Goal: Check status: Check status

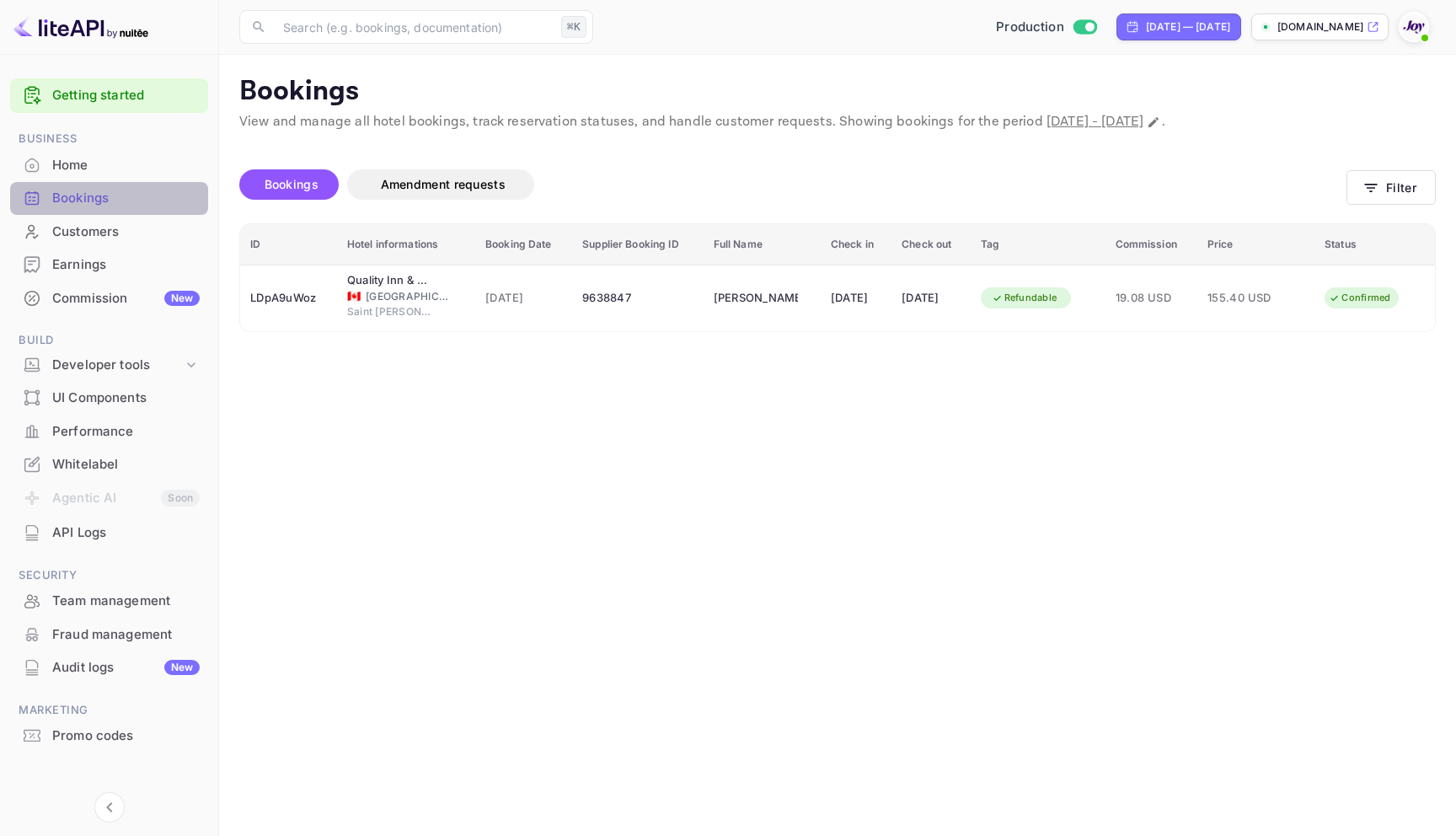
click at [95, 199] on div "Bookings" at bounding box center [126, 199] width 147 height 20
click at [1384, 182] on button "Filter" at bounding box center [1391, 187] width 89 height 35
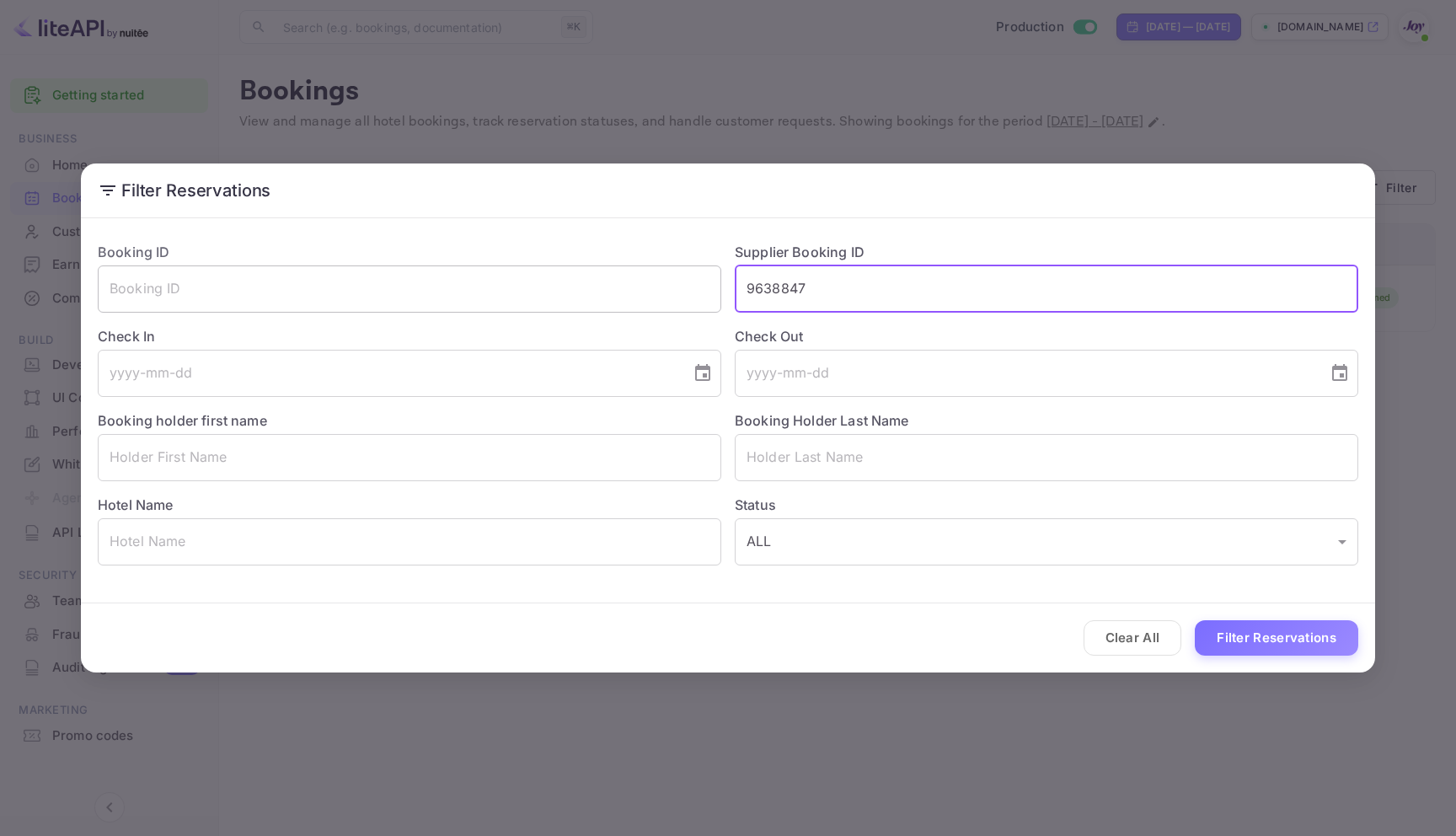
drag, startPoint x: 820, startPoint y: 287, endPoint x: 676, endPoint y: 286, distance: 144.0
click at [676, 286] on div "Booking ID ​ Supplier Booking ID 9638847 ​ Check In ​ Check Out ​ Booking holde…" at bounding box center [721, 397] width 1274 height 337
paste input "8349699"
type input "8349699"
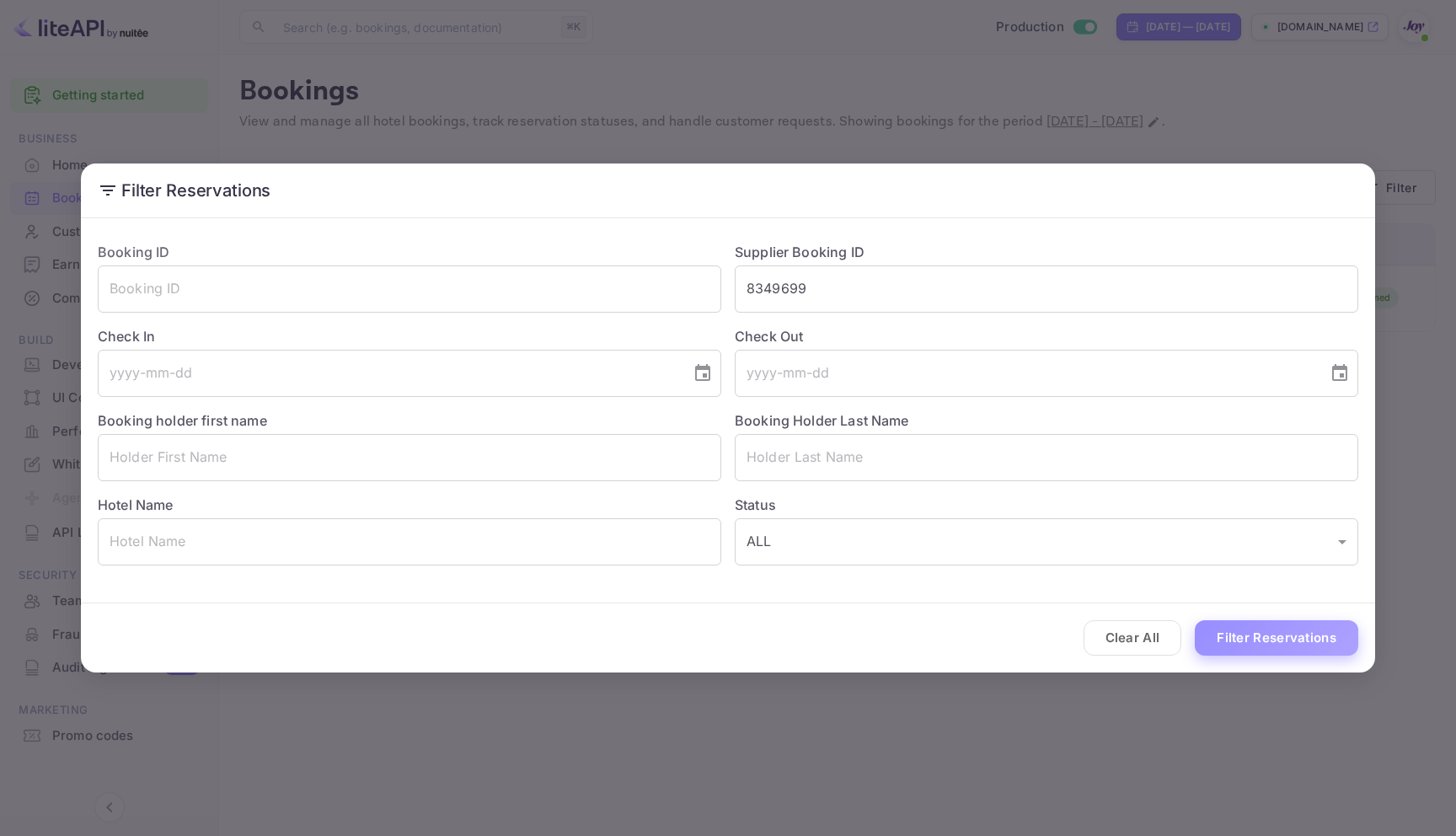
click at [1248, 633] on button "Filter Reservations" at bounding box center [1276, 638] width 163 height 37
click at [1161, 74] on div "Filter Reservations Booking ID ​ Supplier Booking ID 8349699 ​ Check In ​ Check…" at bounding box center [728, 418] width 1456 height 836
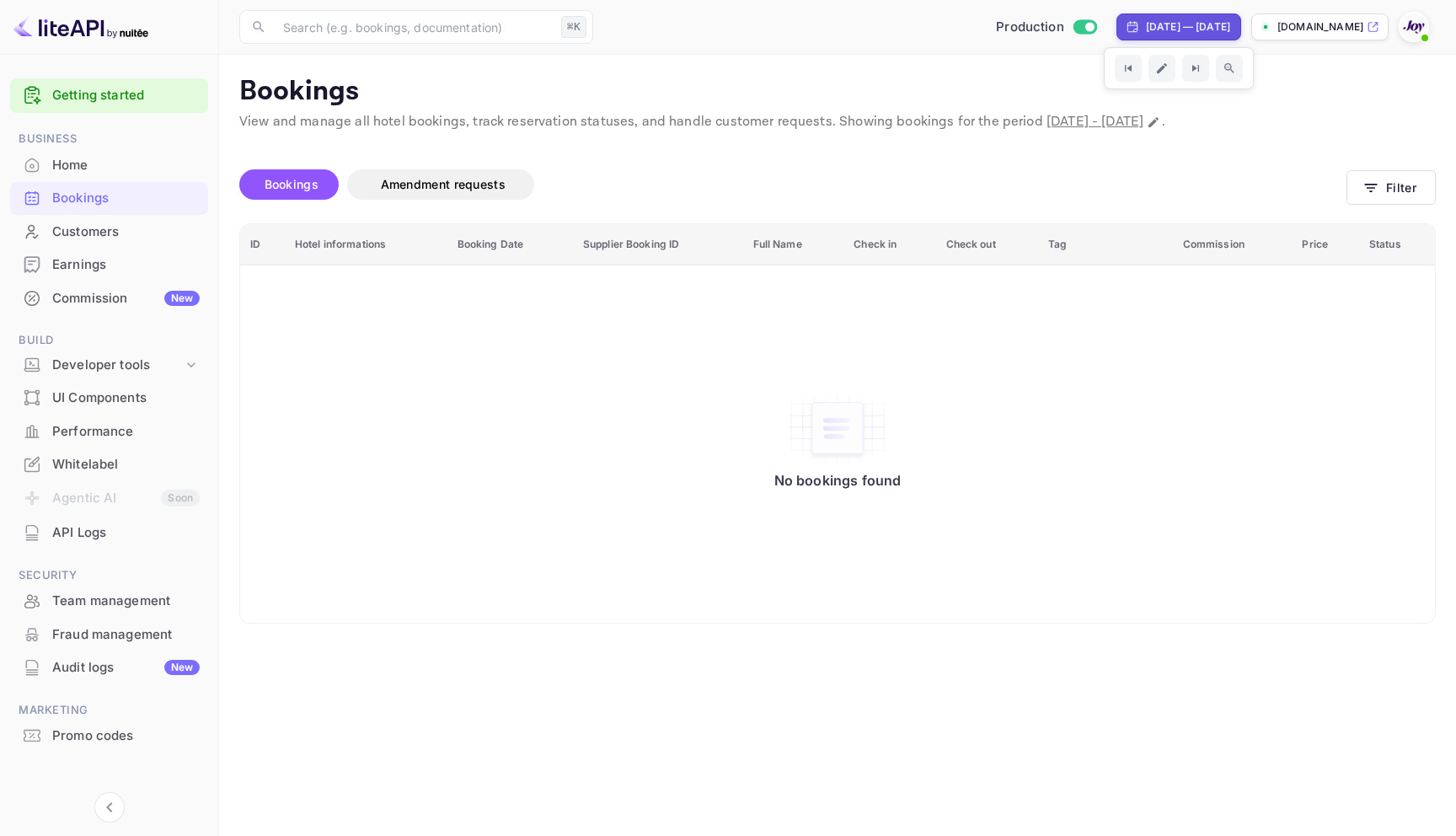
click at [1145, 20] on div "[DATE] — [DATE]" at bounding box center [1187, 27] width 84 height 15
select select "7"
select select "2025"
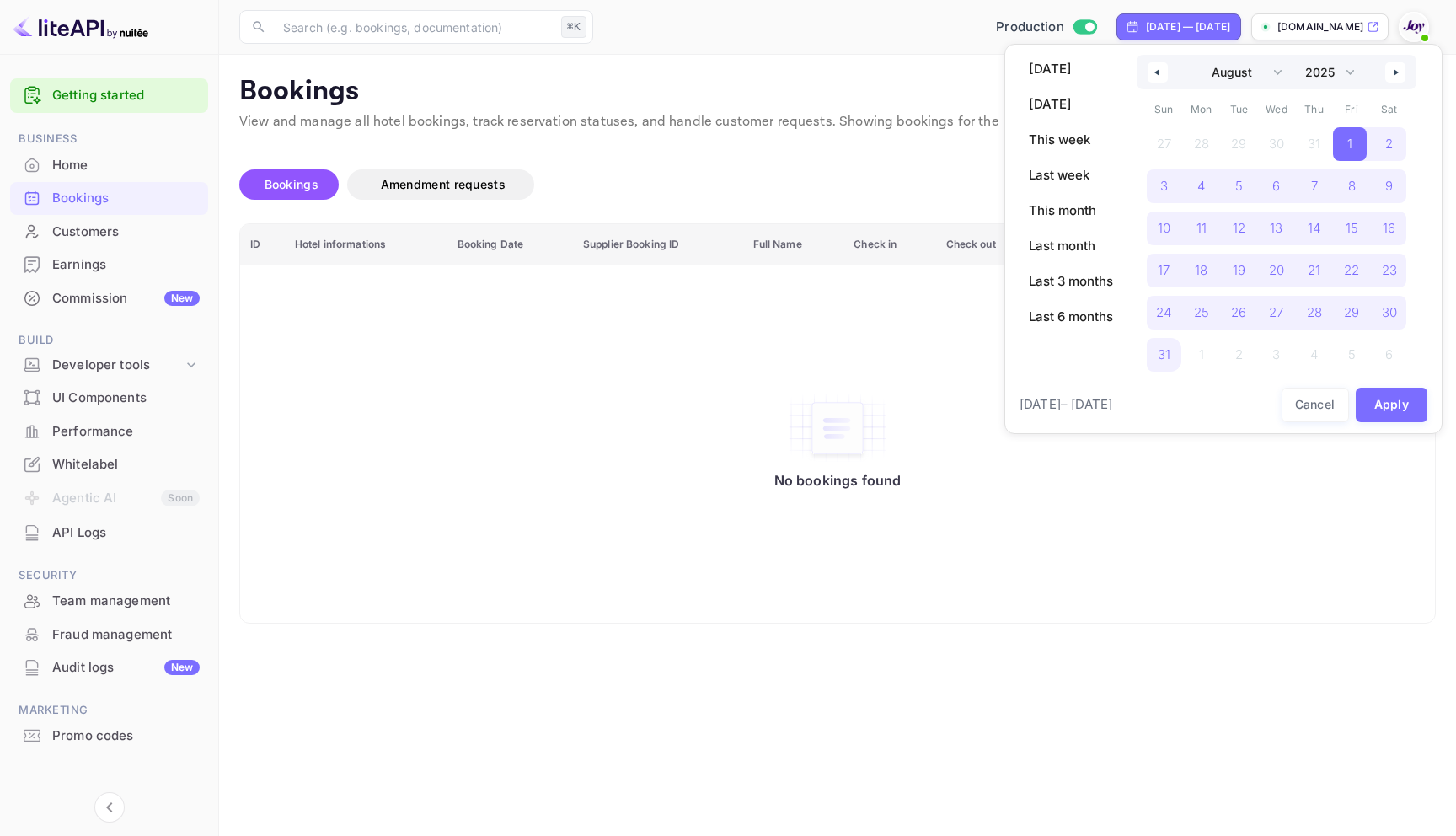
click at [1155, 74] on icon "button" at bounding box center [1154, 72] width 9 height 7
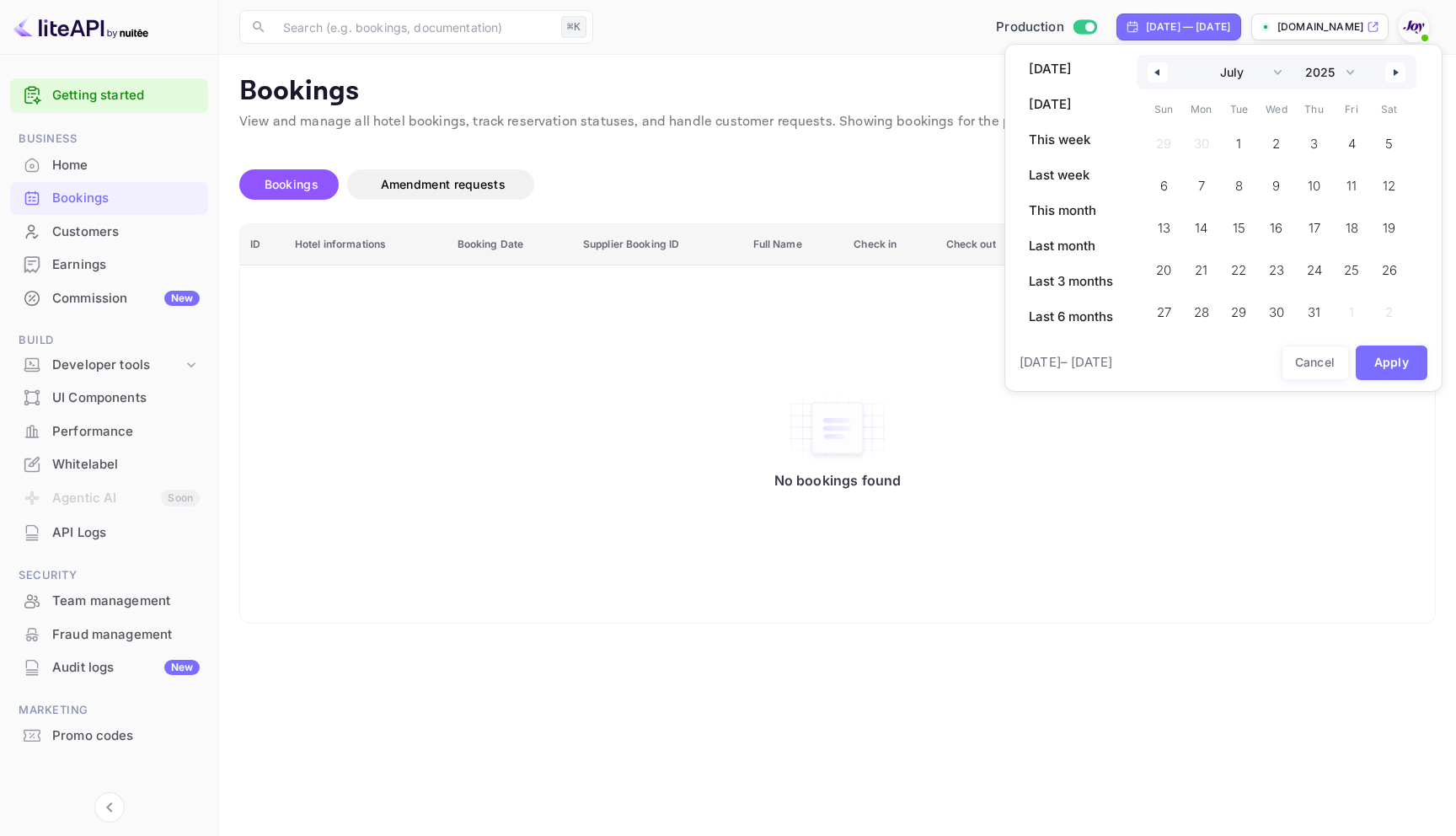
click at [1155, 74] on icon "button" at bounding box center [1154, 72] width 9 height 7
click at [1148, 61] on div "January February March April May June July August September October November [D…" at bounding box center [1276, 71] width 280 height 35
click at [1149, 67] on button "button" at bounding box center [1157, 72] width 20 height 20
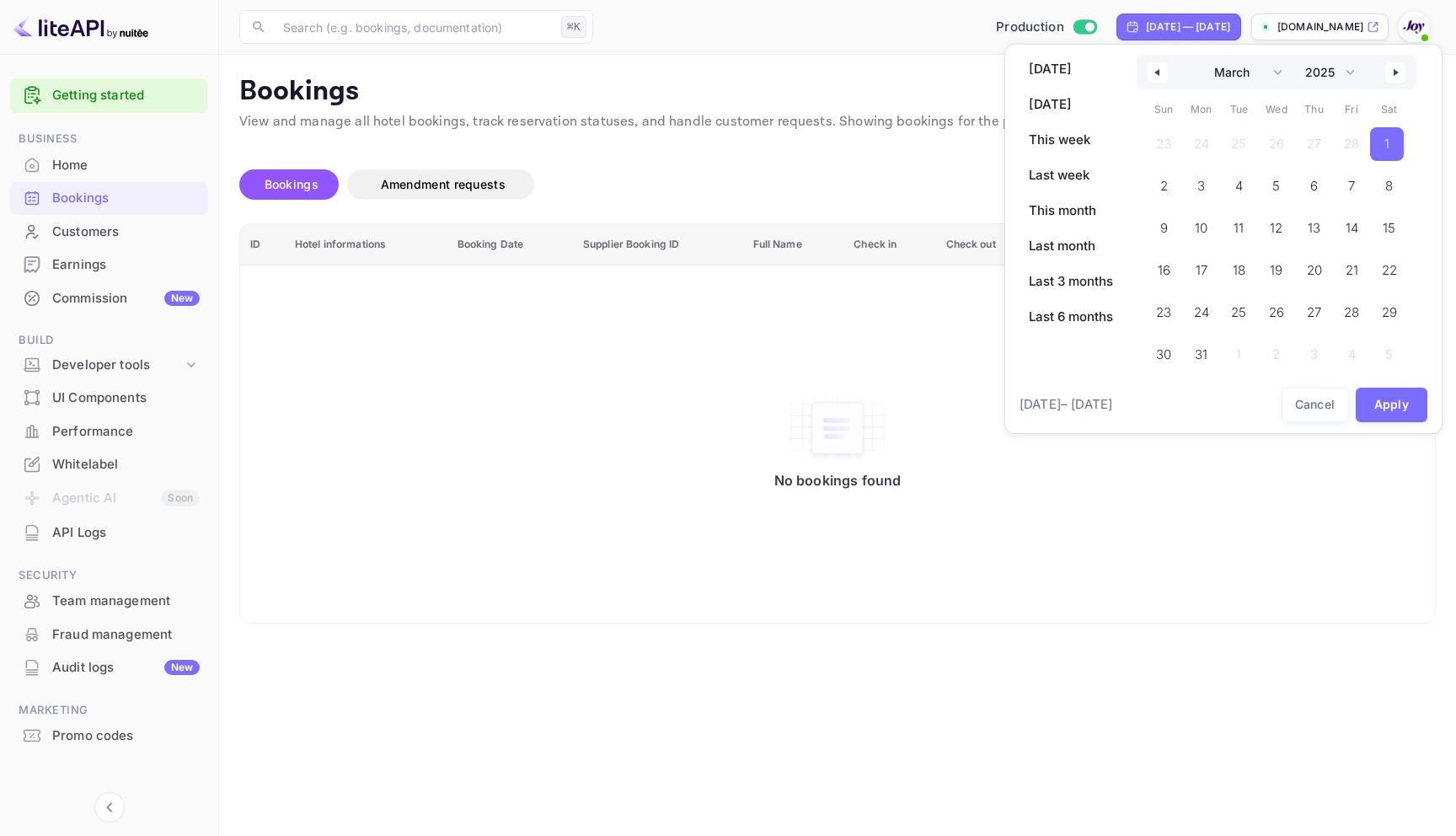
click at [1387, 150] on span "1" at bounding box center [1387, 144] width 34 height 34
click at [1400, 60] on div "January February March April May June July August September October November [D…" at bounding box center [1276, 71] width 280 height 35
click at [1396, 66] on button "button" at bounding box center [1395, 72] width 20 height 20
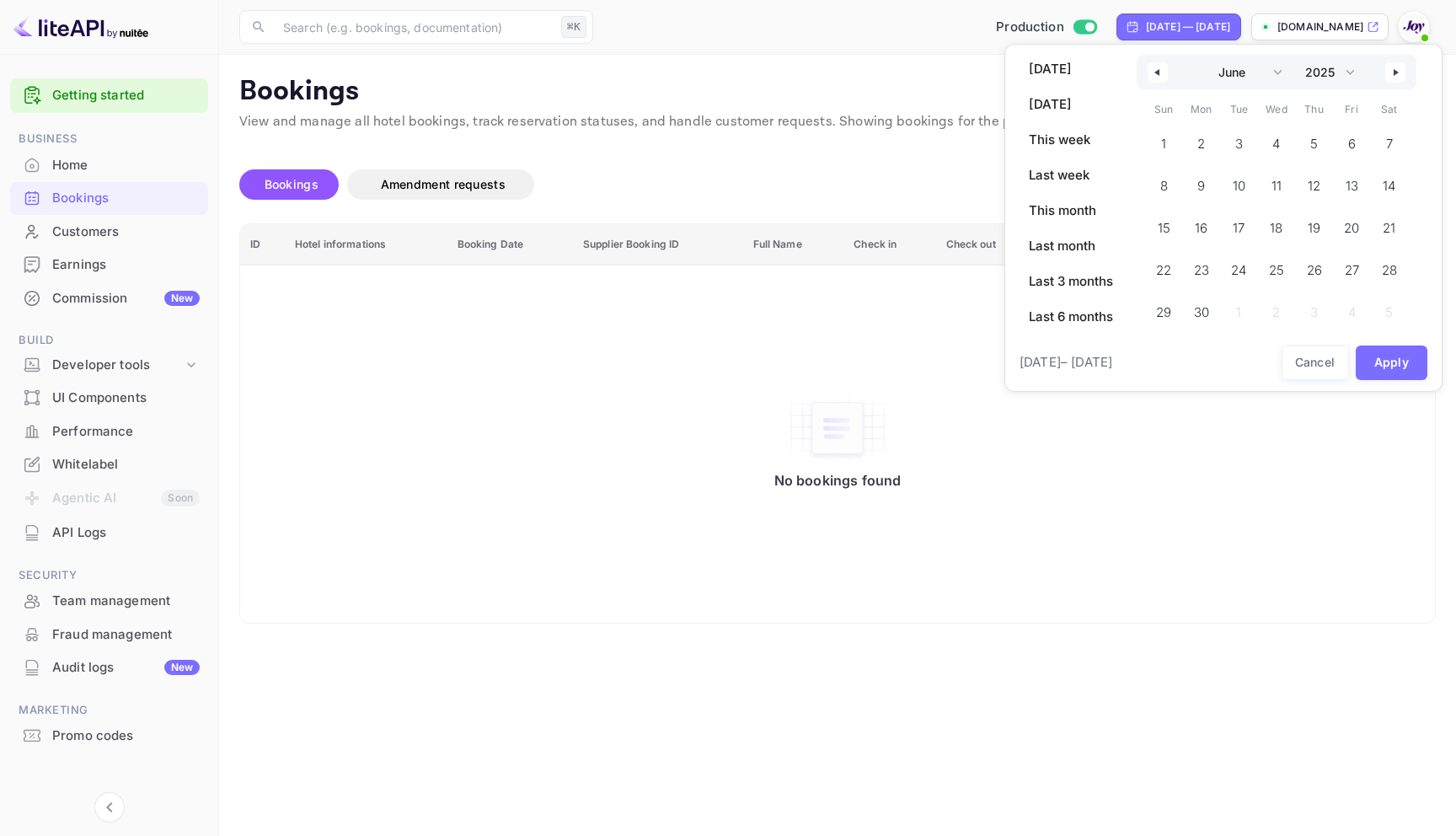
click at [1396, 67] on button "button" at bounding box center [1395, 72] width 20 height 20
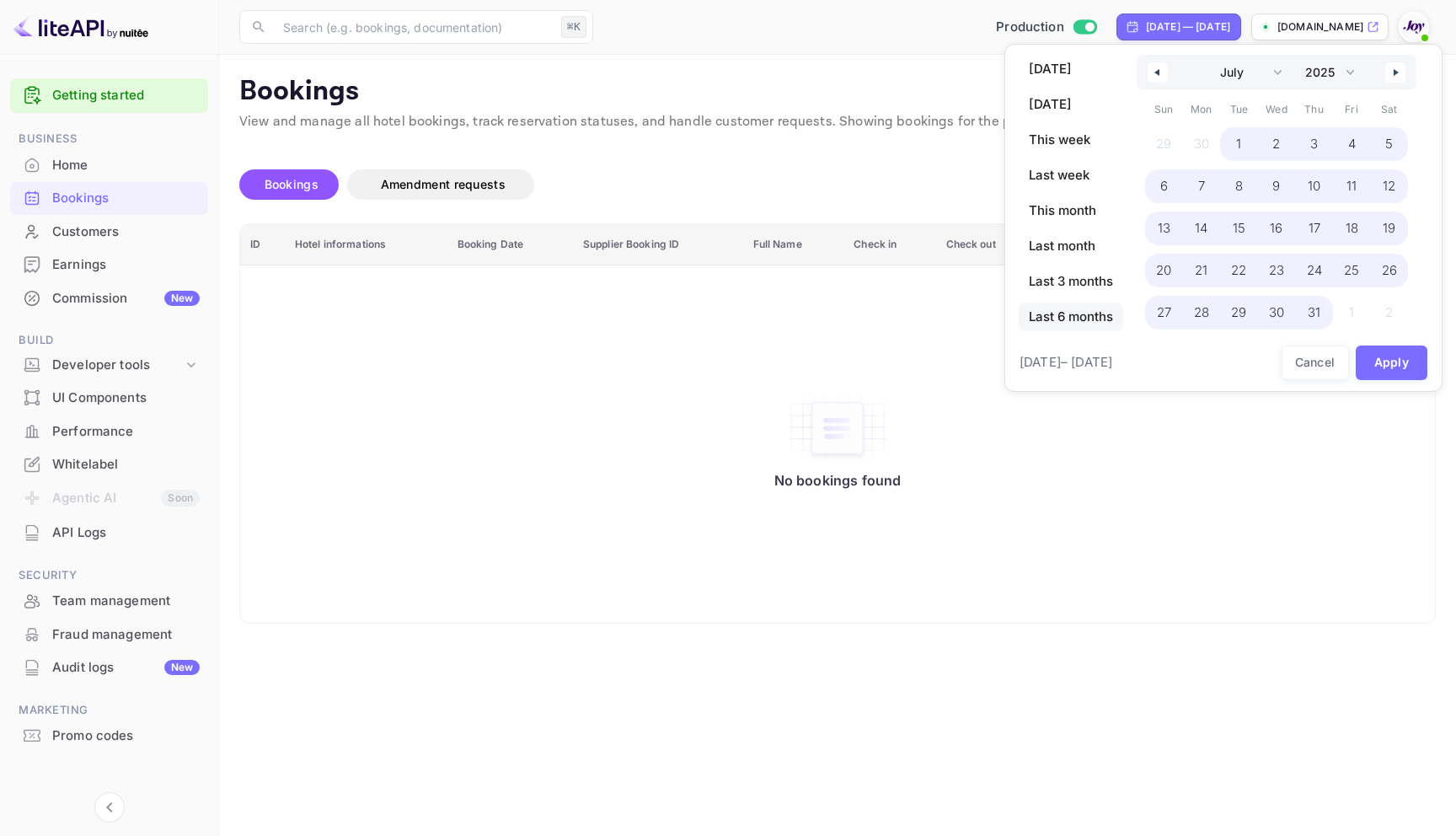
click at [1063, 323] on span "Last 6 months" at bounding box center [1071, 317] width 105 height 29
select select "2"
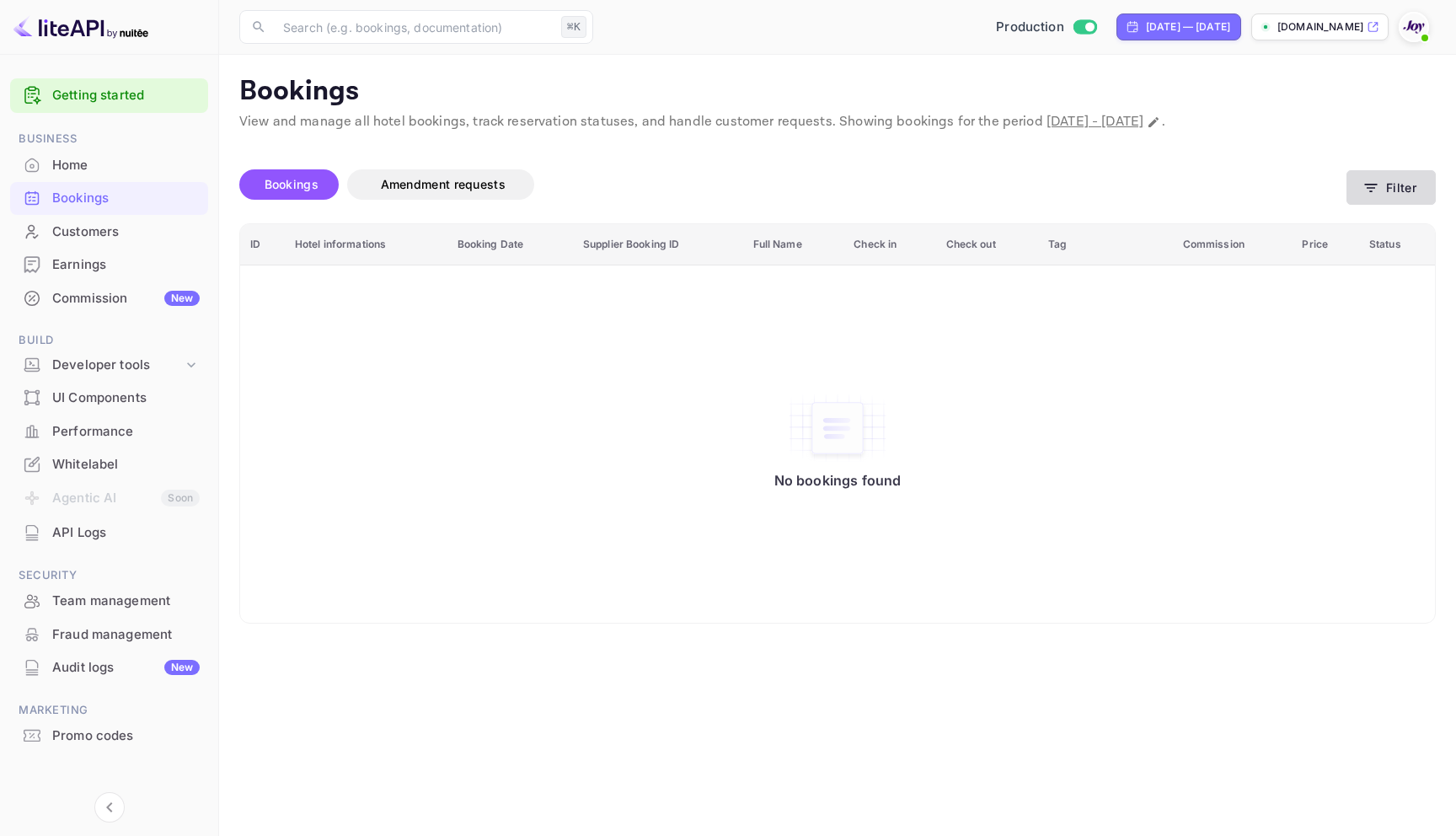
click at [1378, 195] on icon "button" at bounding box center [1370, 187] width 17 height 17
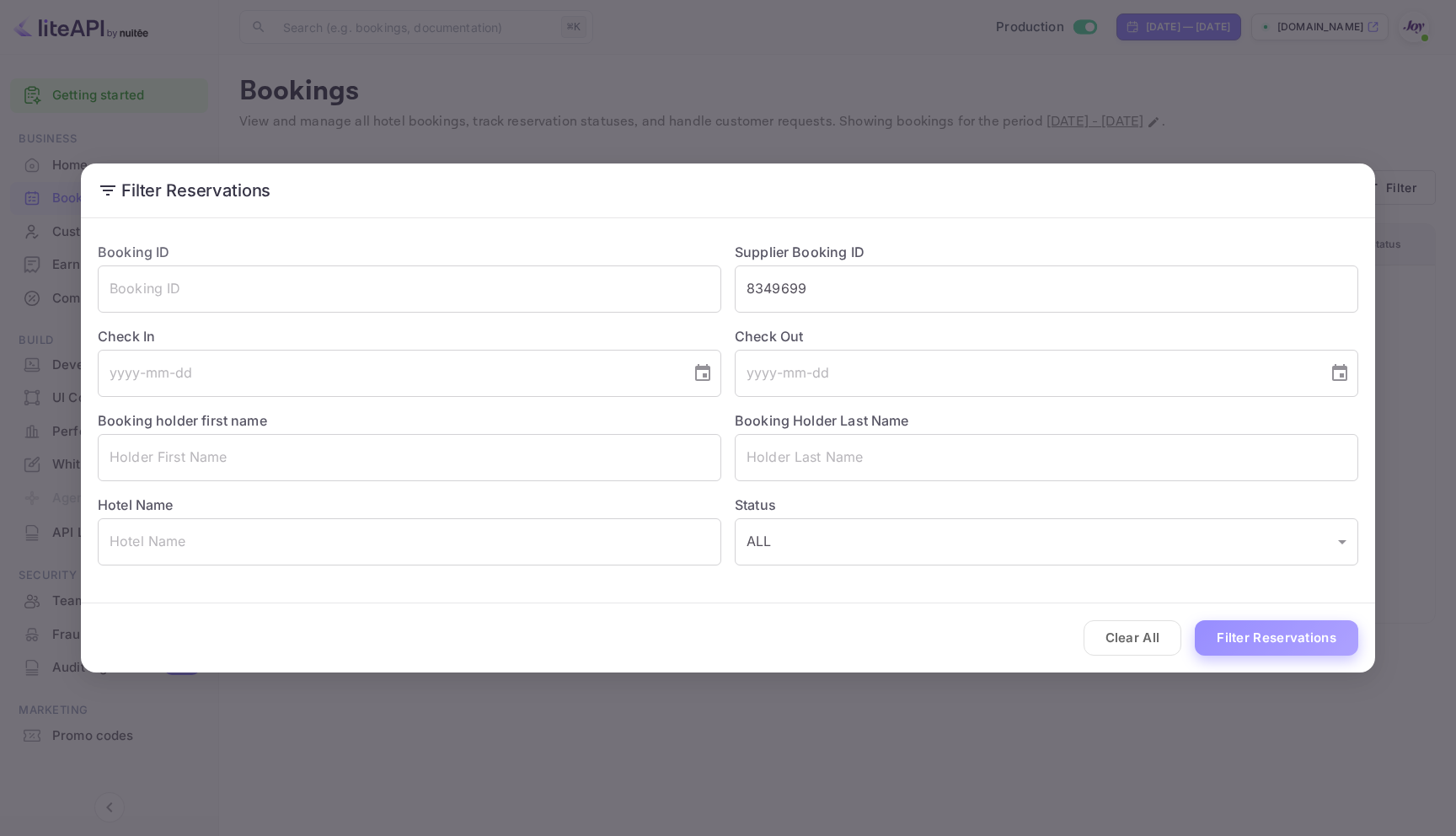
click at [1255, 646] on button "Filter Reservations" at bounding box center [1276, 638] width 163 height 37
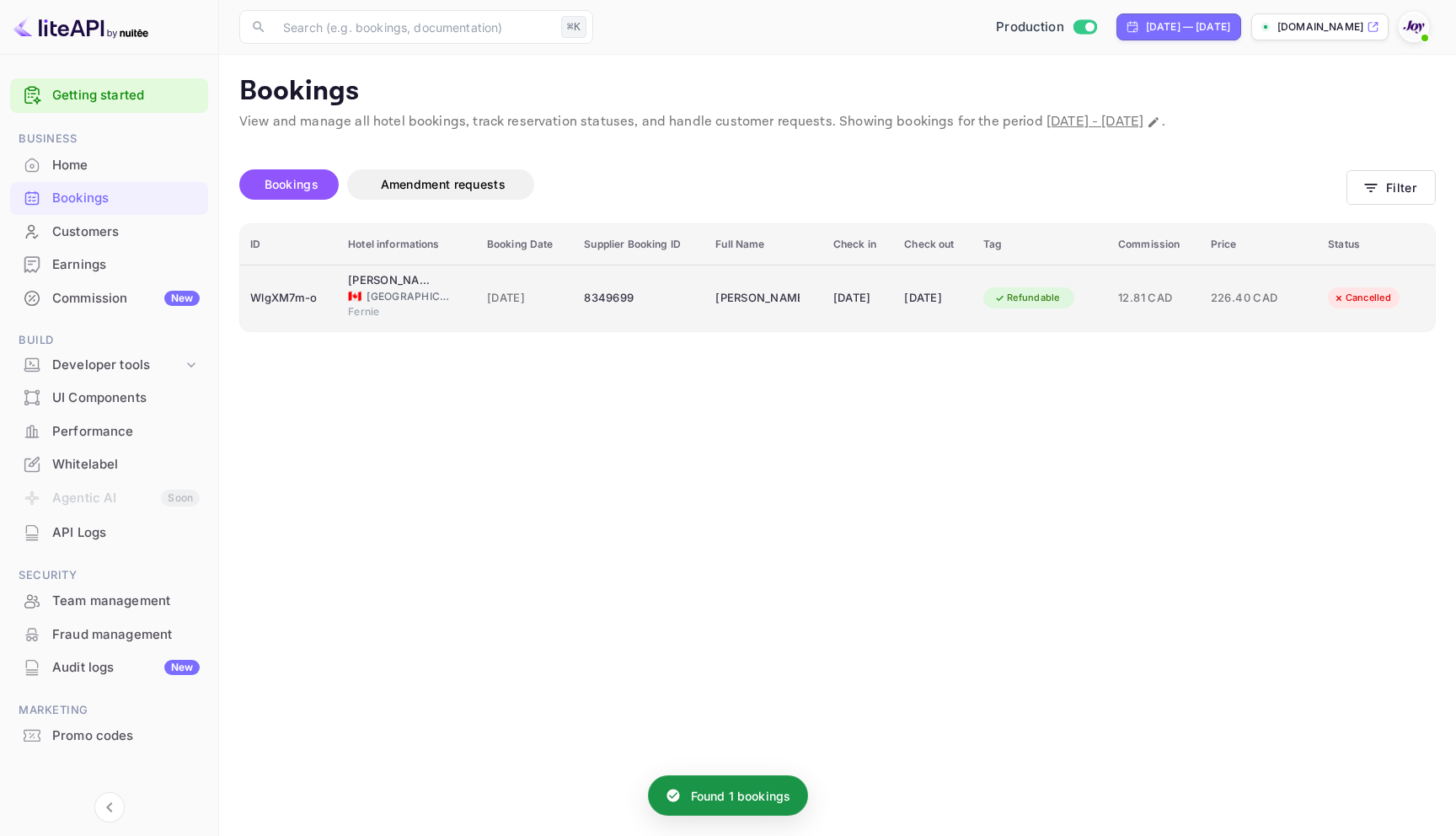
click at [677, 315] on td "8349699" at bounding box center [639, 297] width 132 height 66
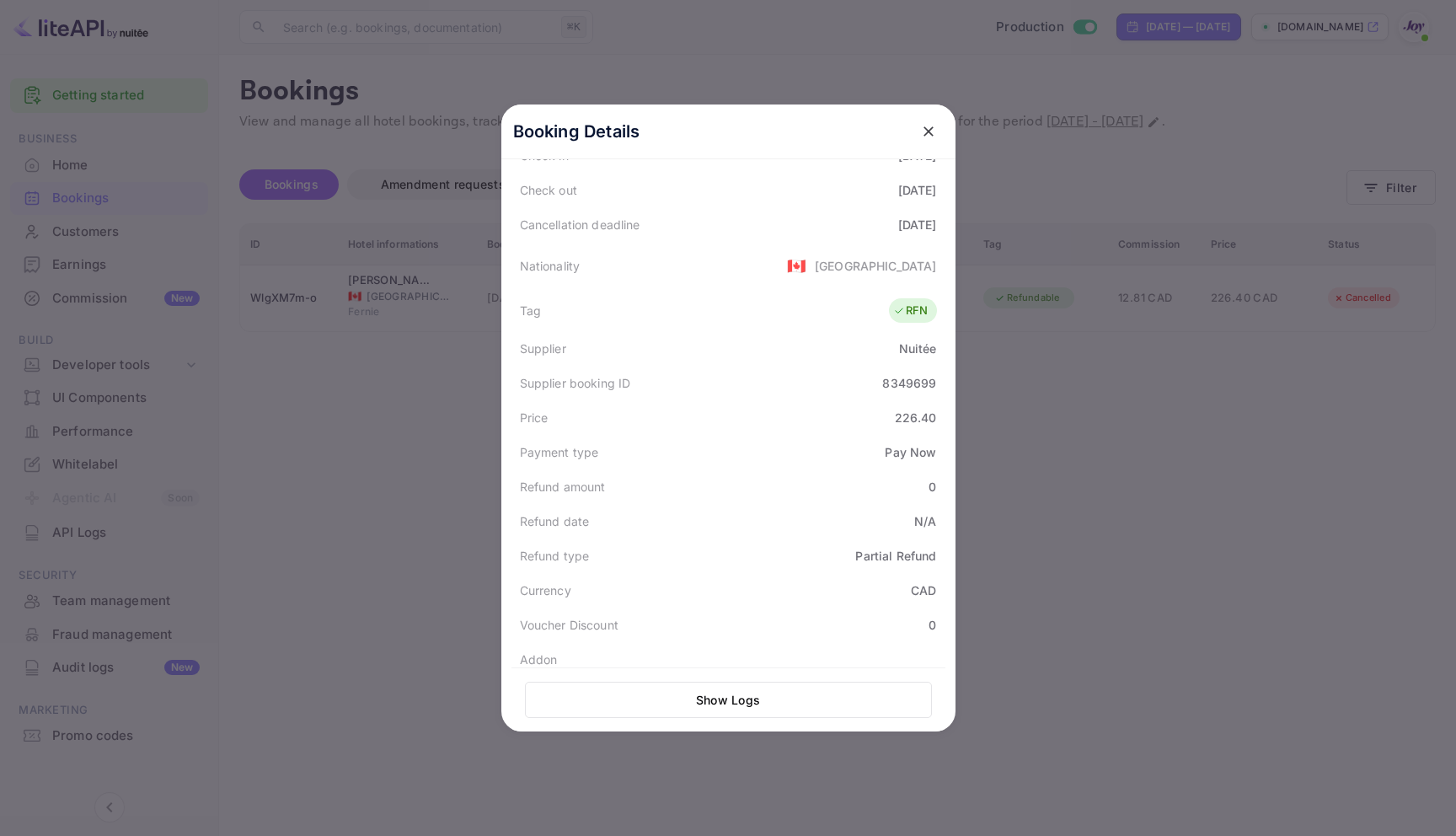
scroll to position [344, 0]
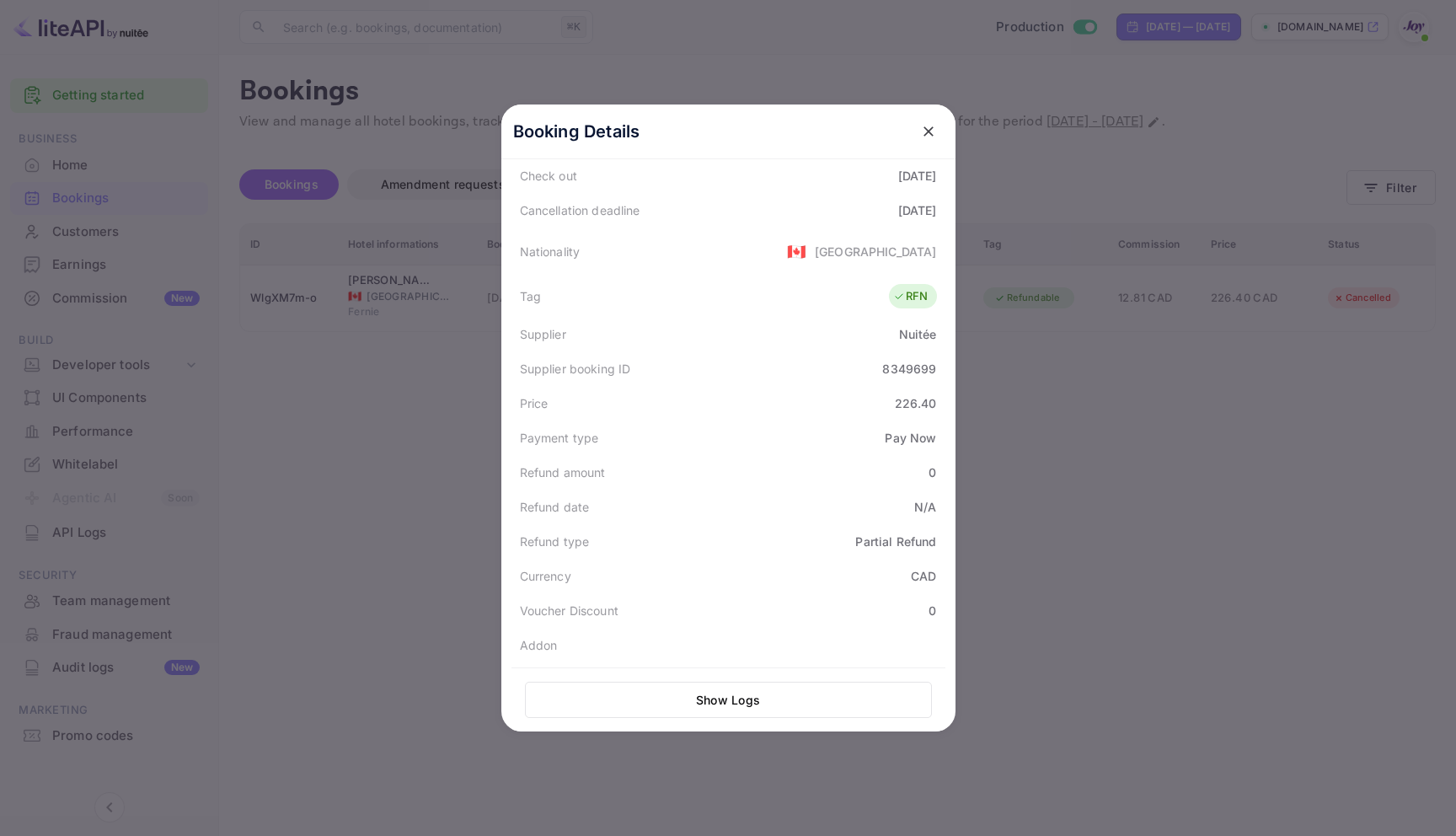
click at [1160, 419] on div at bounding box center [728, 418] width 1456 height 836
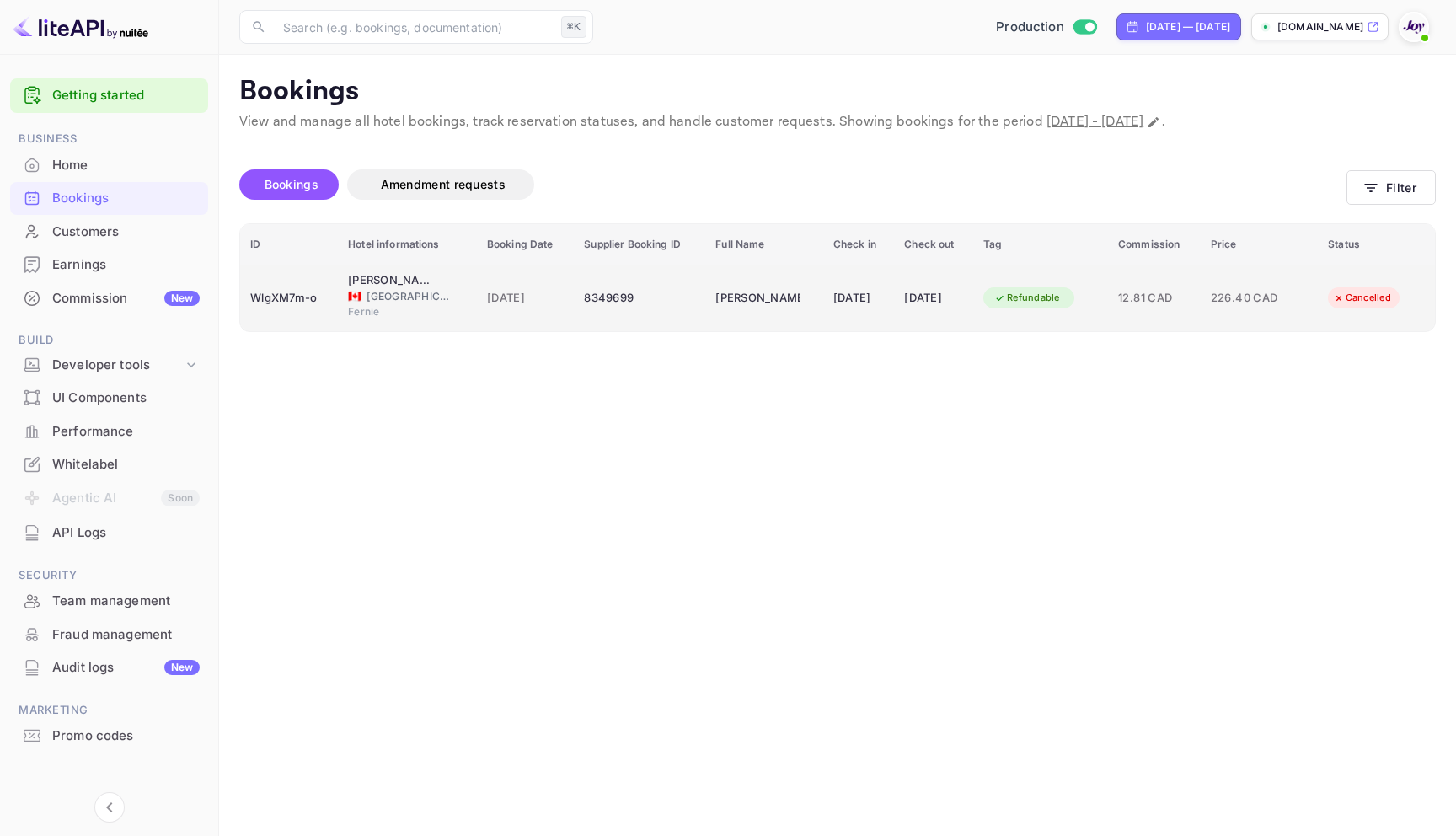
click at [658, 304] on div "8349699" at bounding box center [639, 298] width 111 height 27
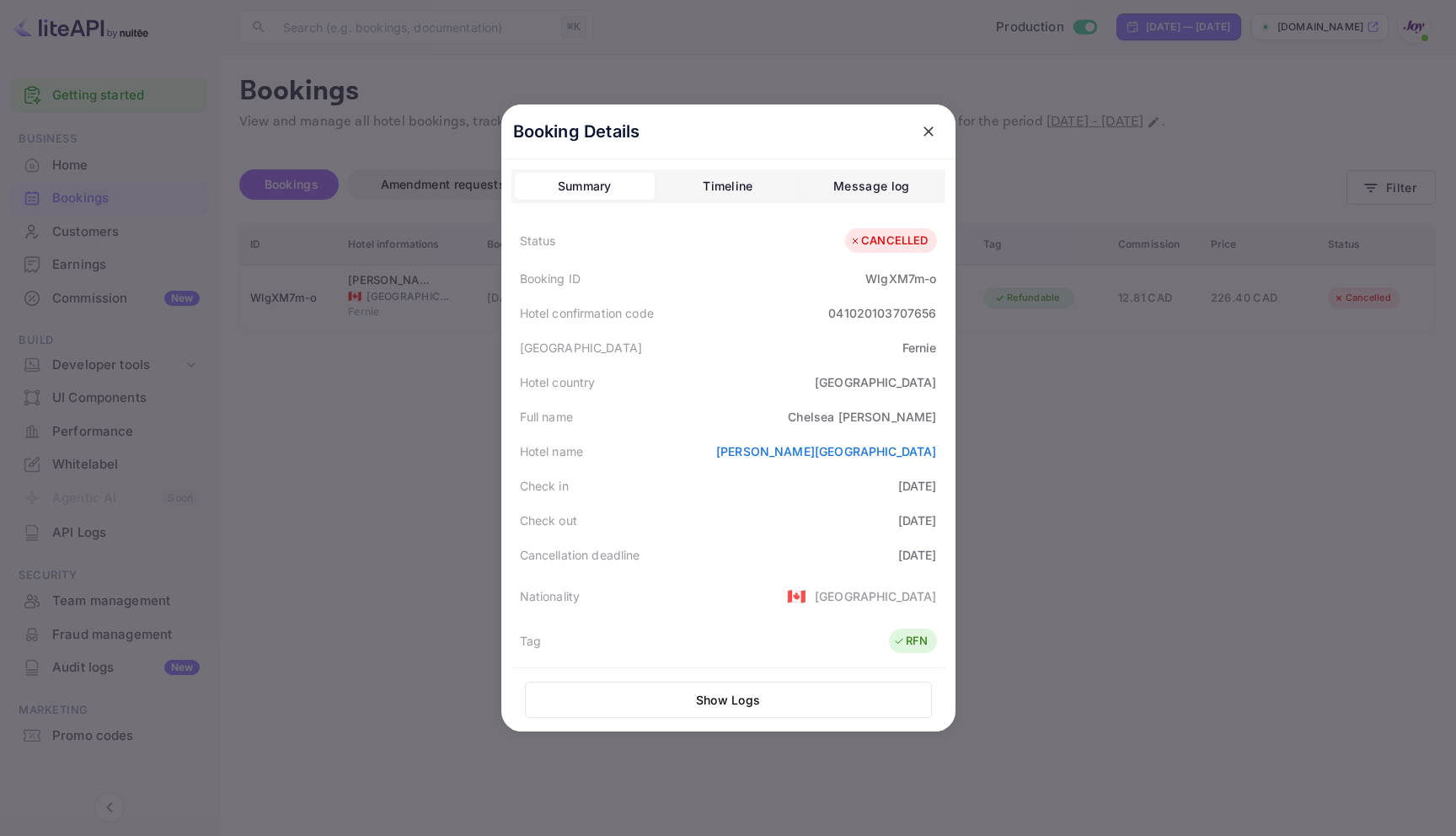
scroll to position [416, 0]
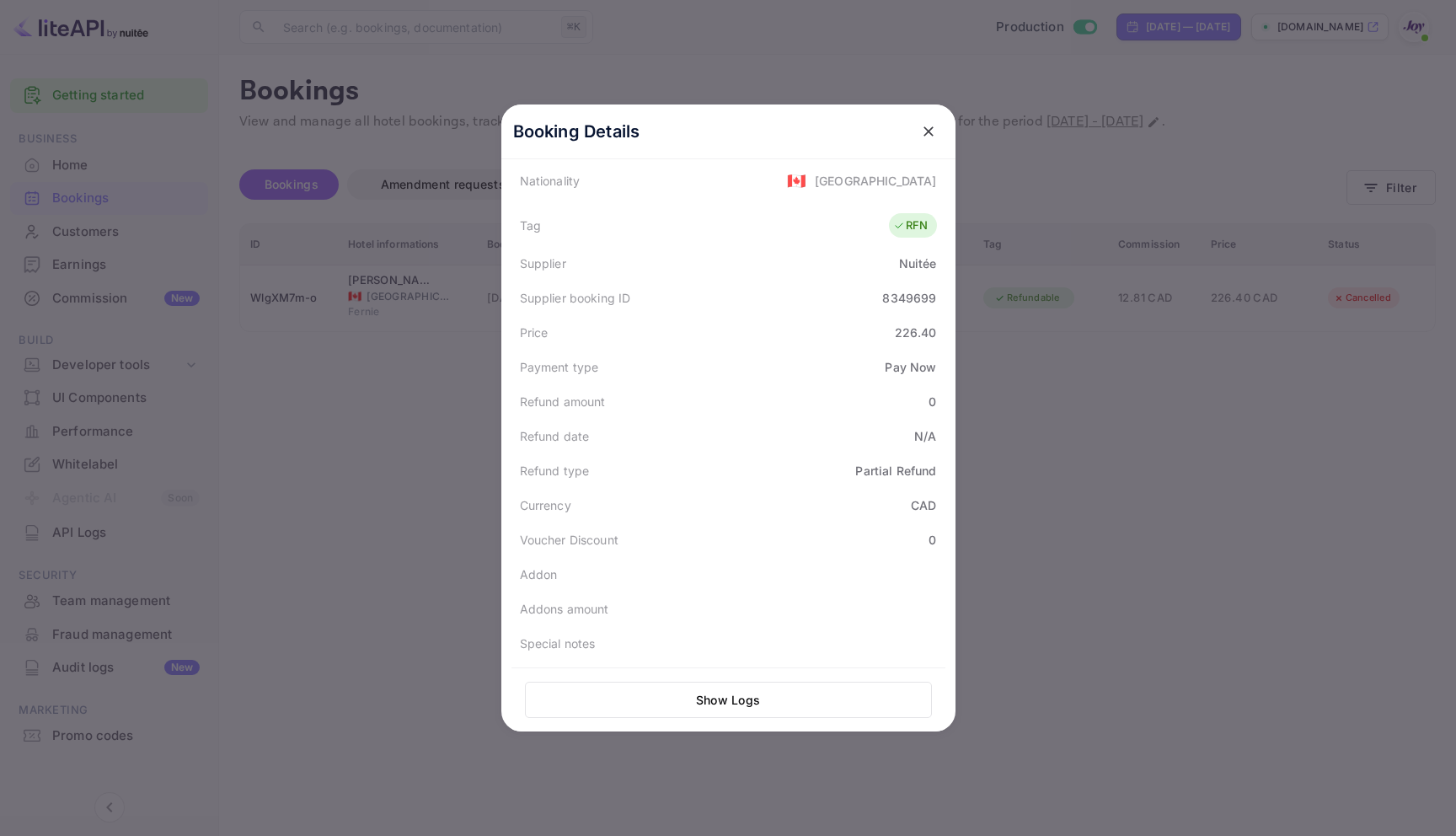
click at [920, 132] on icon "close" at bounding box center [928, 131] width 17 height 17
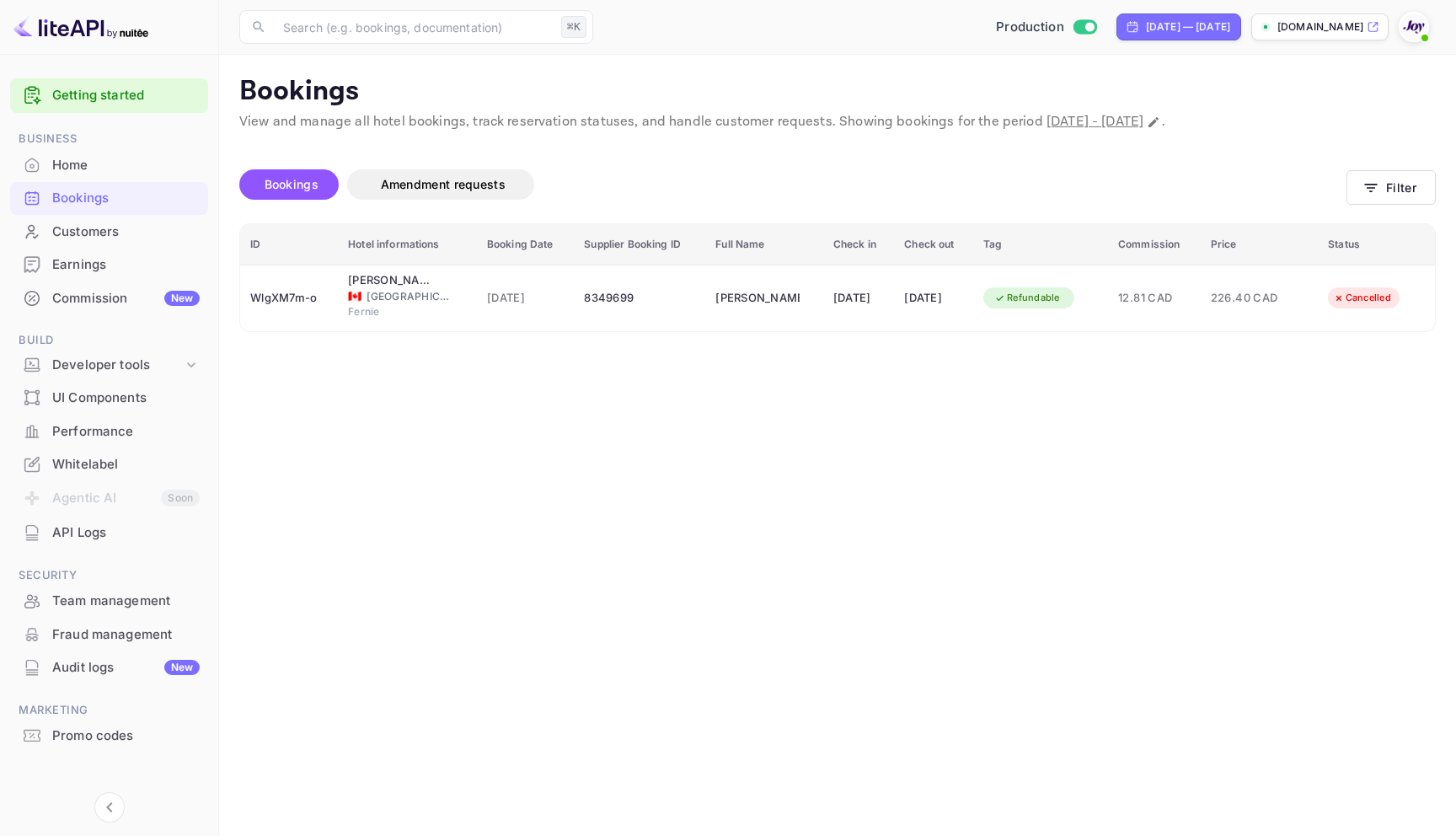
click at [122, 189] on div "Bookings" at bounding box center [126, 199] width 147 height 20
click at [1376, 187] on icon "button" at bounding box center [1370, 187] width 17 height 17
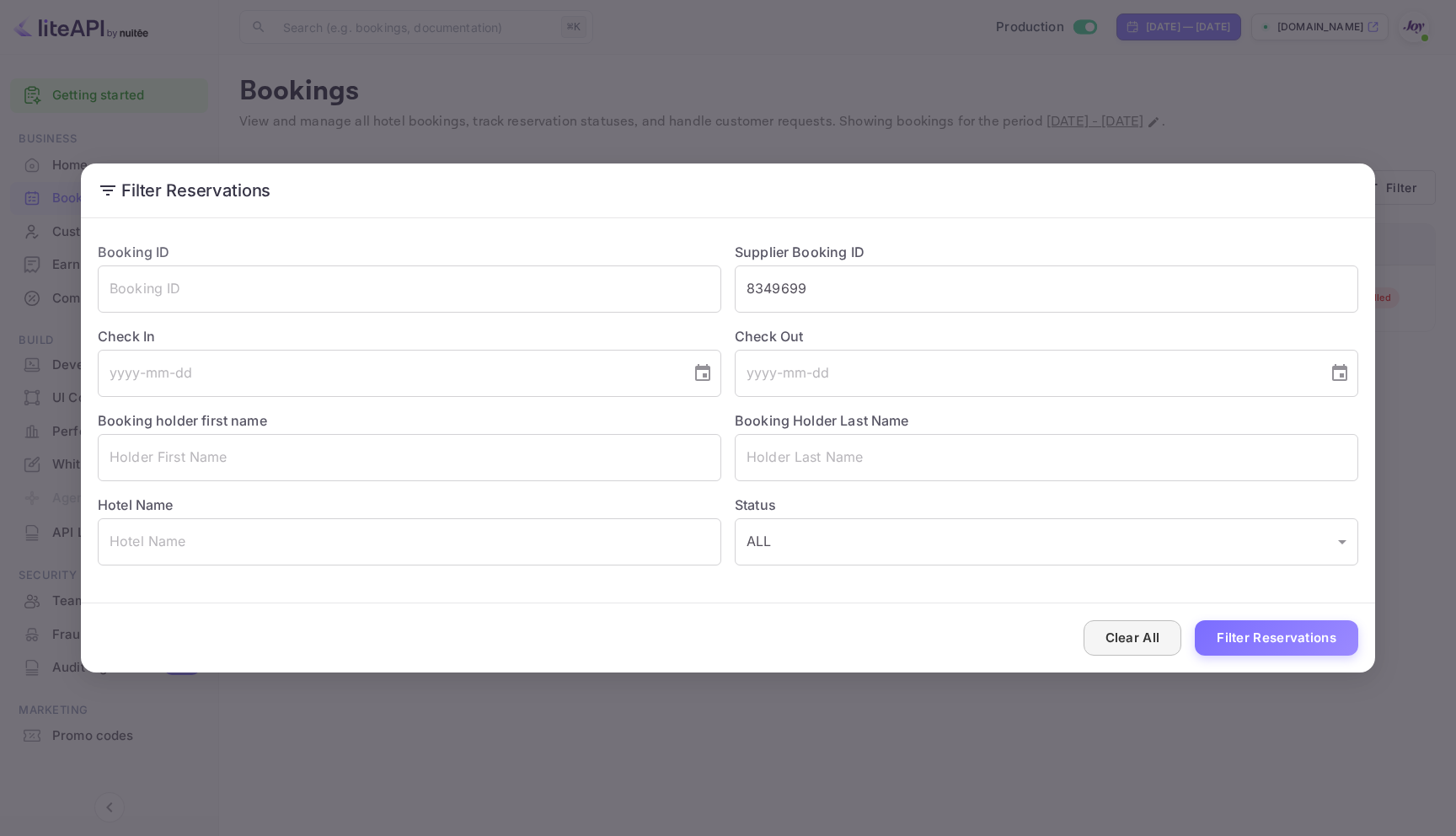
click at [1159, 644] on button "Clear All" at bounding box center [1133, 638] width 99 height 37
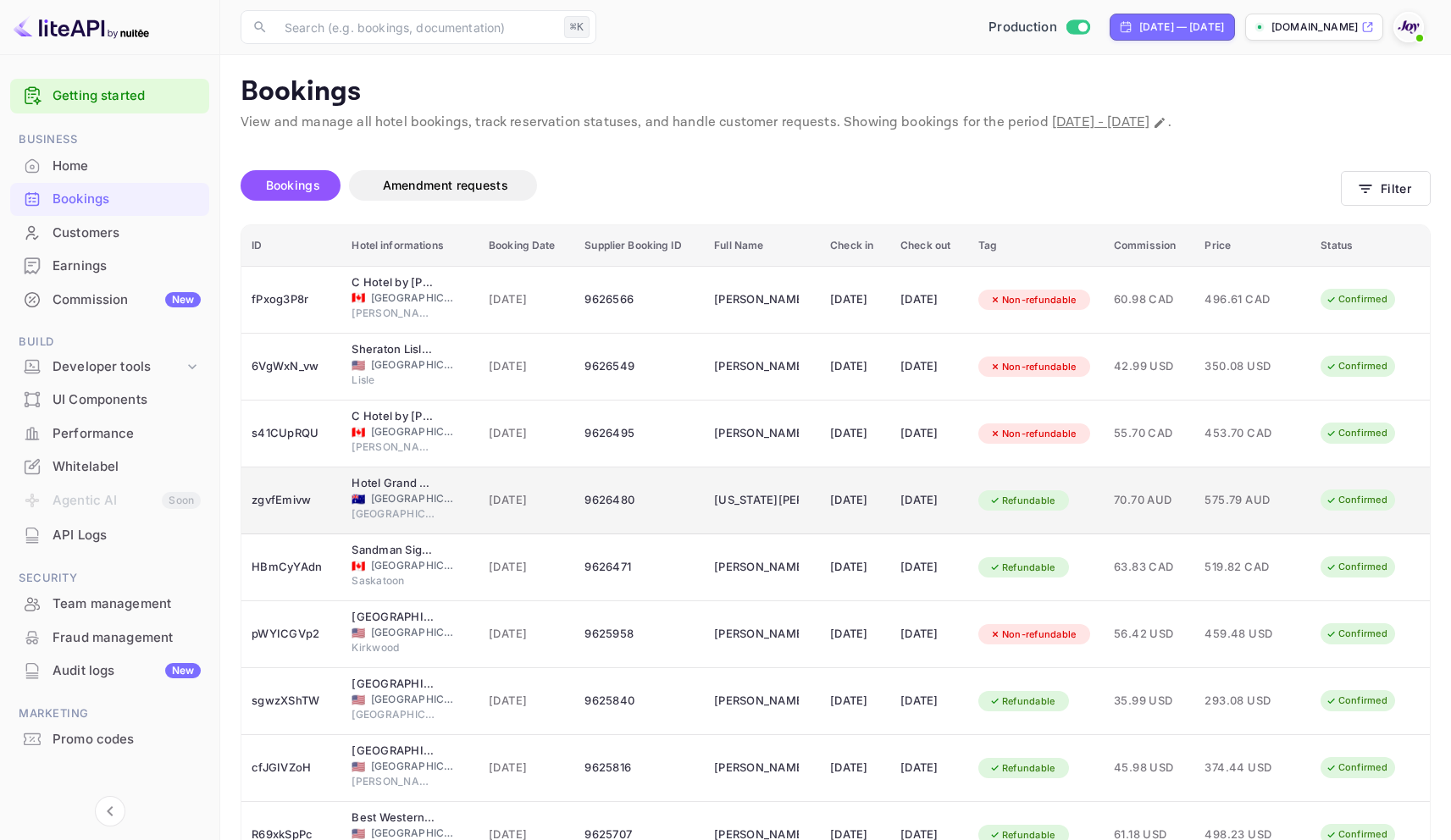
click at [664, 498] on div "9626480" at bounding box center [639, 500] width 109 height 27
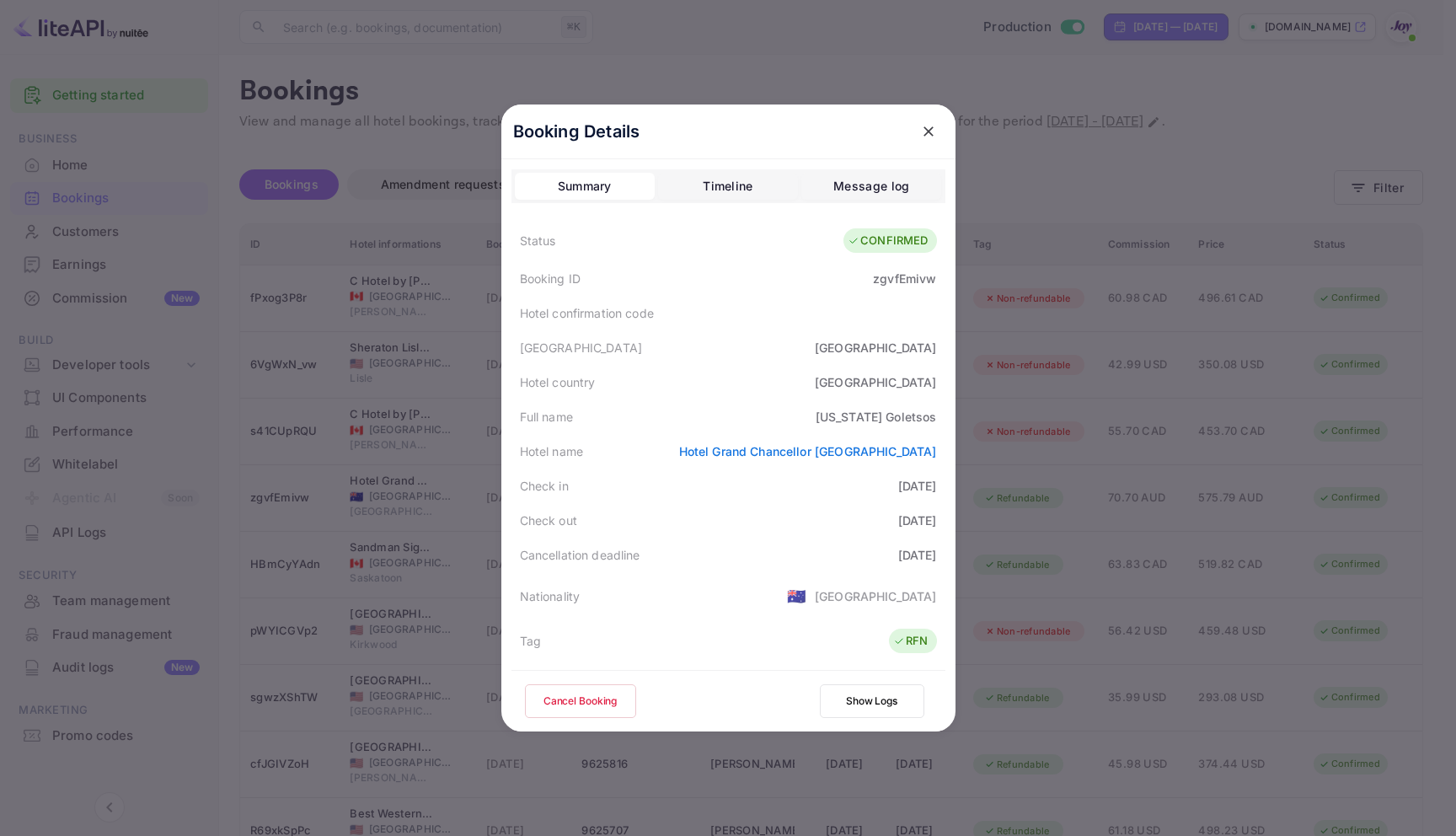
scroll to position [409, 0]
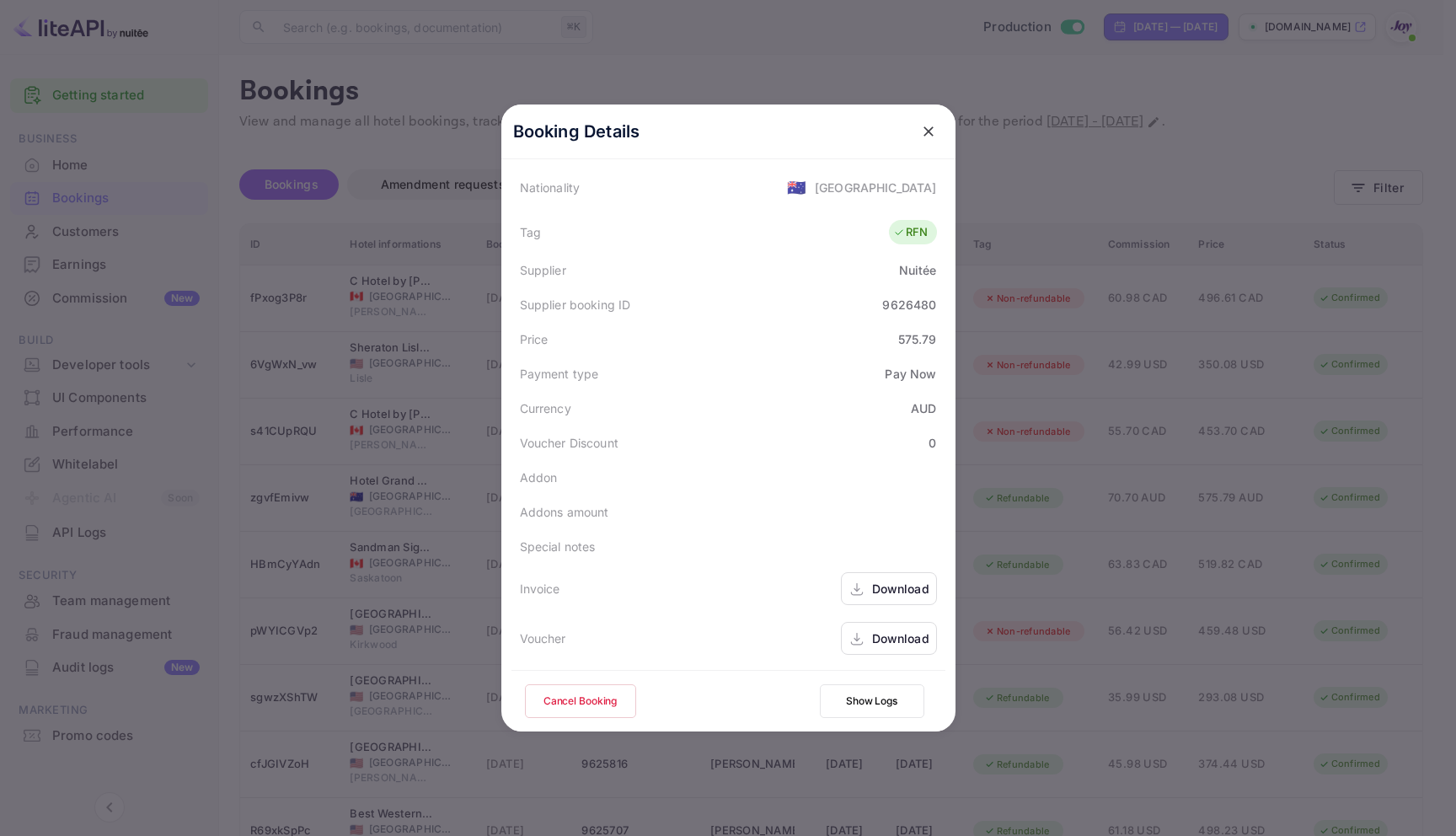
click at [873, 648] on div "Download" at bounding box center [888, 637] width 96 height 33
